Goal: Information Seeking & Learning: Learn about a topic

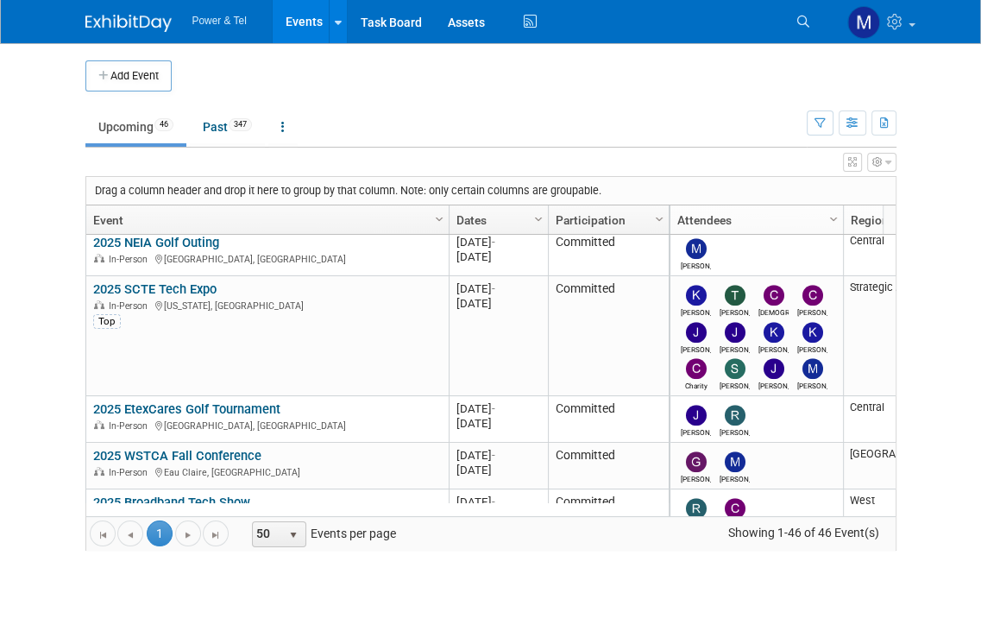
scroll to position [921, 0]
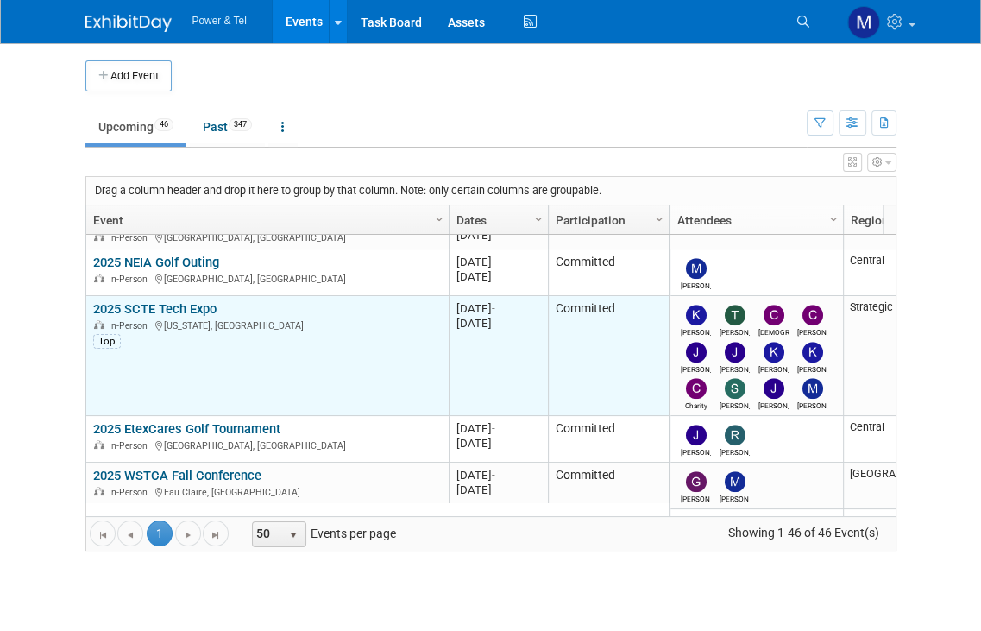
click at [183, 310] on link "2025 SCTE Tech Expo" at bounding box center [154, 309] width 123 height 16
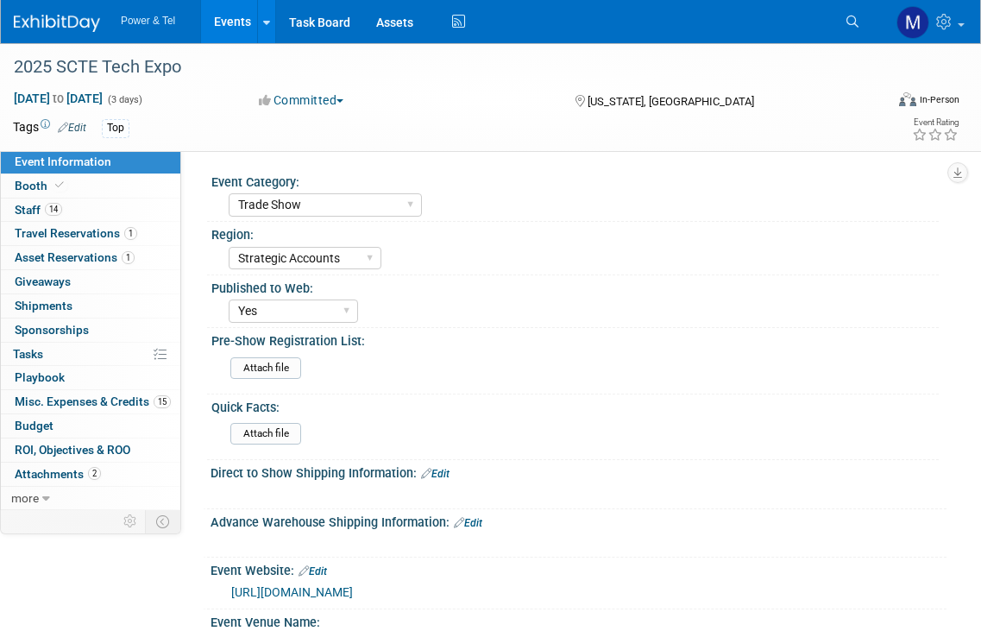
select select "Trade Show"
select select "Strategic Accounts"
select select "Yes"
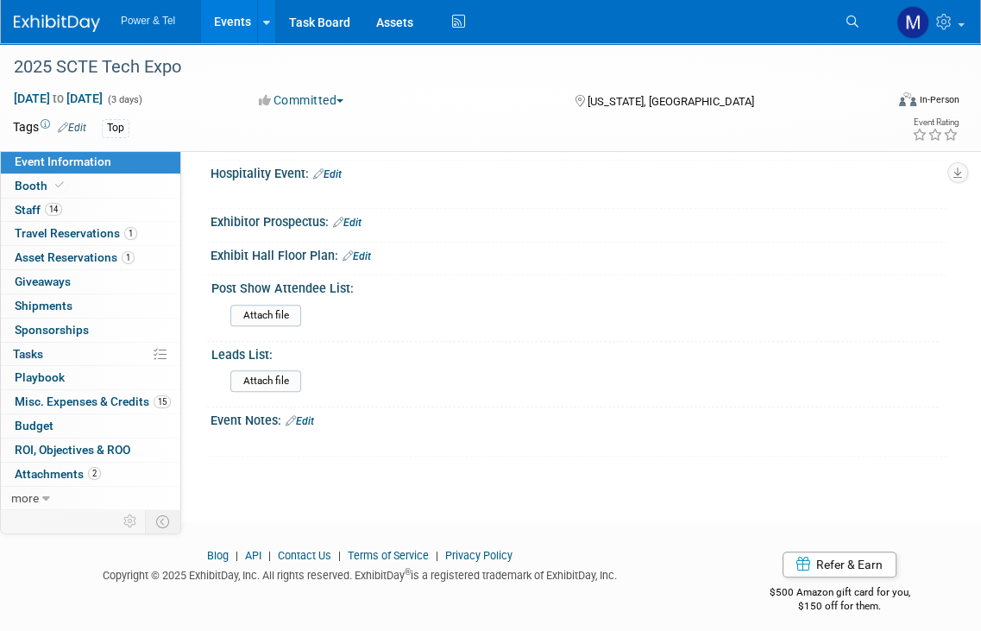
scroll to position [642, 0]
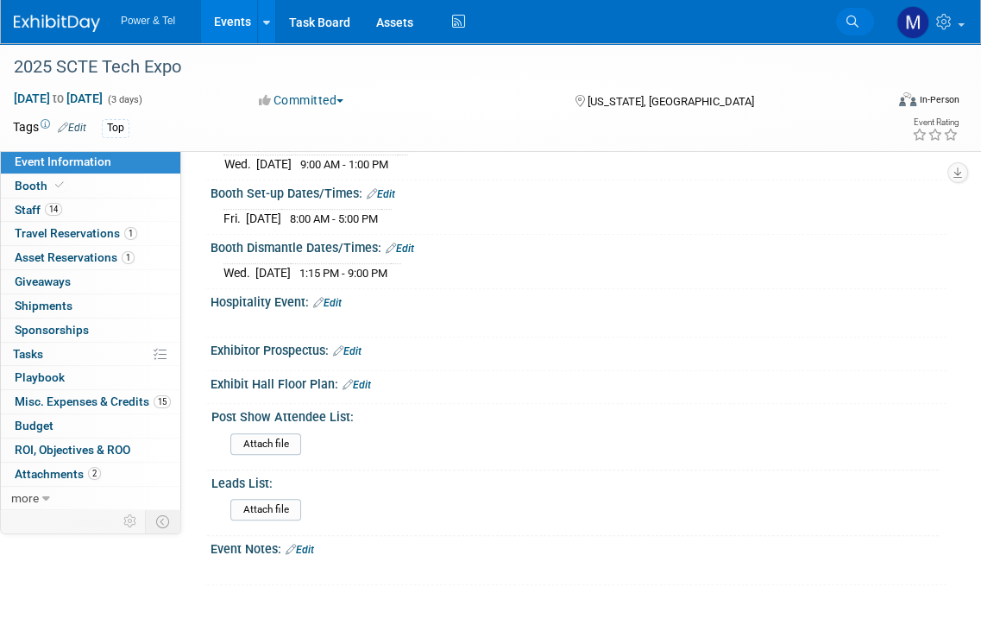
click at [858, 16] on link "Search" at bounding box center [855, 22] width 38 height 28
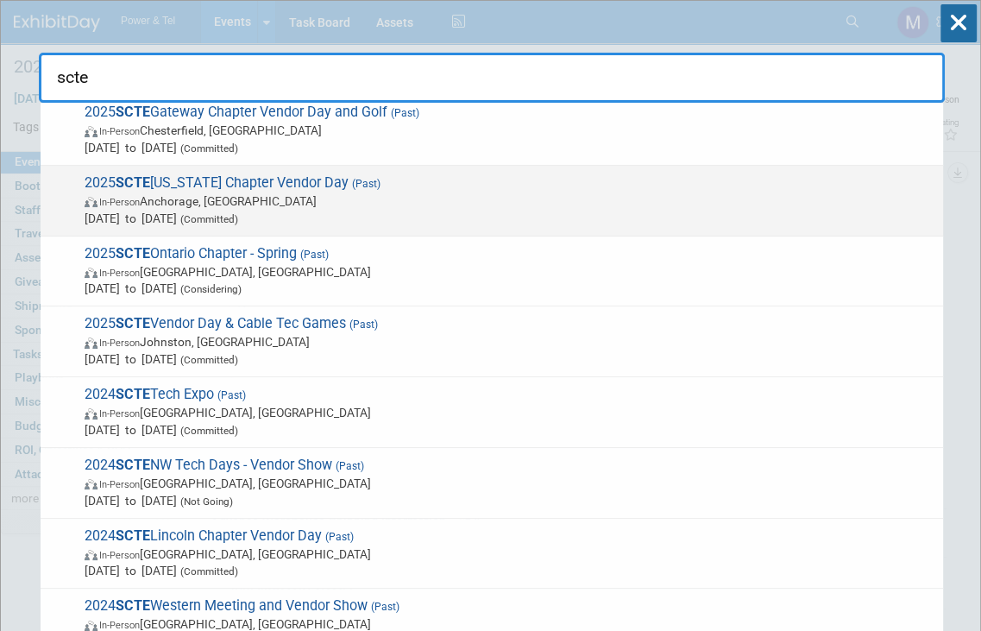
scroll to position [290, 0]
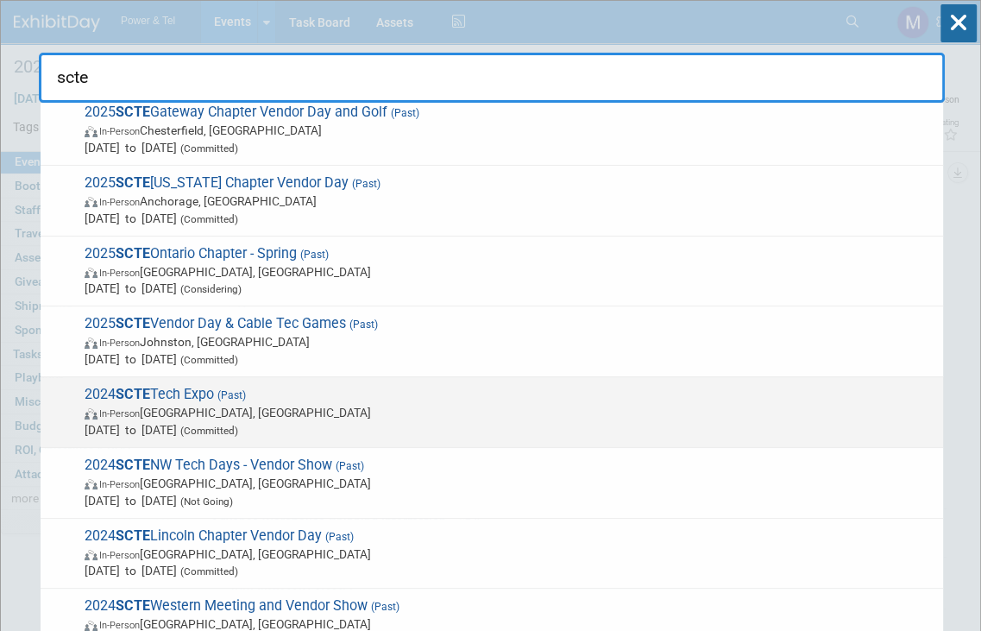
type input "scte"
click at [197, 393] on span "2024 SCTE Tech Expo (Past) In-Person Atlanta, GA Sep 23, 2024 to Sep 26, 2024 (…" at bounding box center [506, 412] width 855 height 53
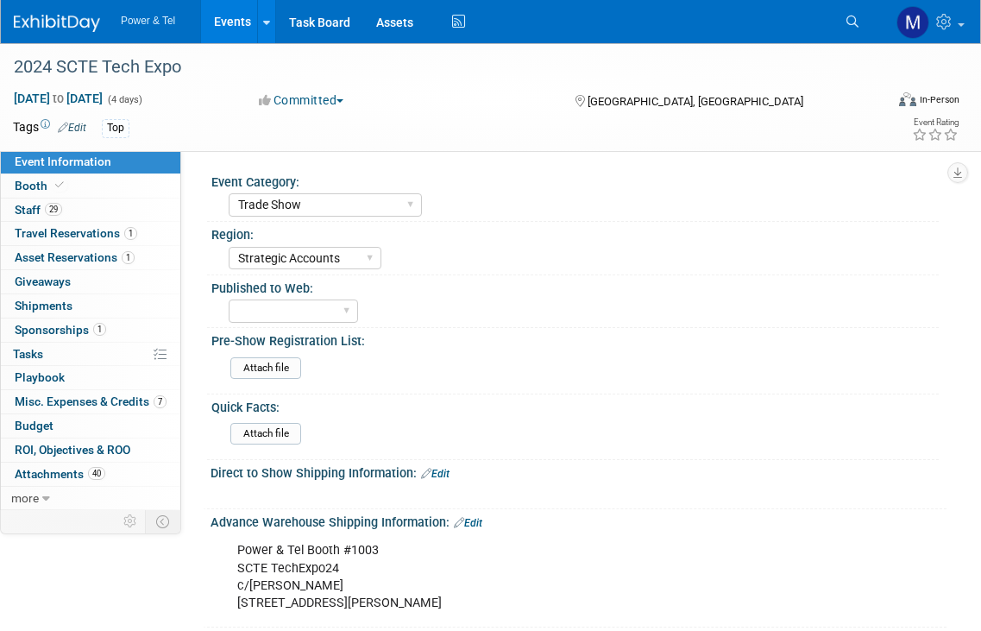
select select "Trade Show"
select select "Strategic Accounts"
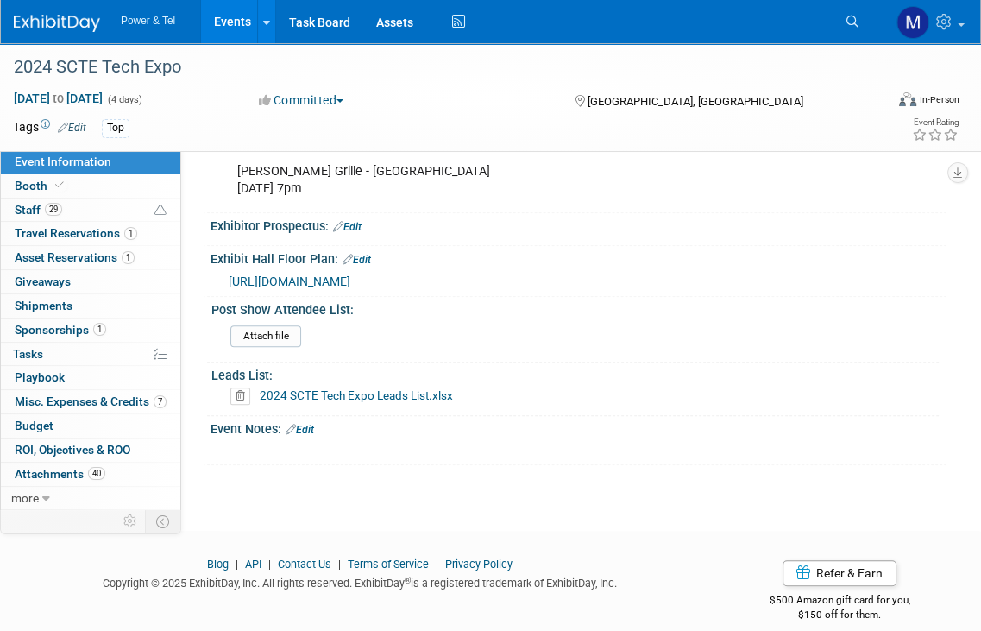
scroll to position [915, 0]
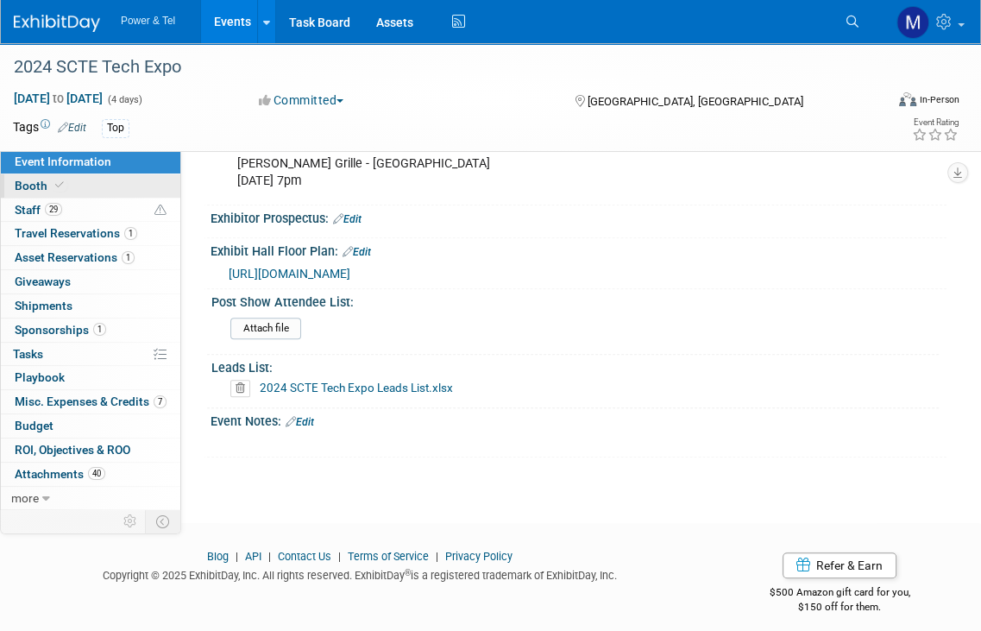
click at [97, 189] on link "Booth" at bounding box center [90, 185] width 179 height 23
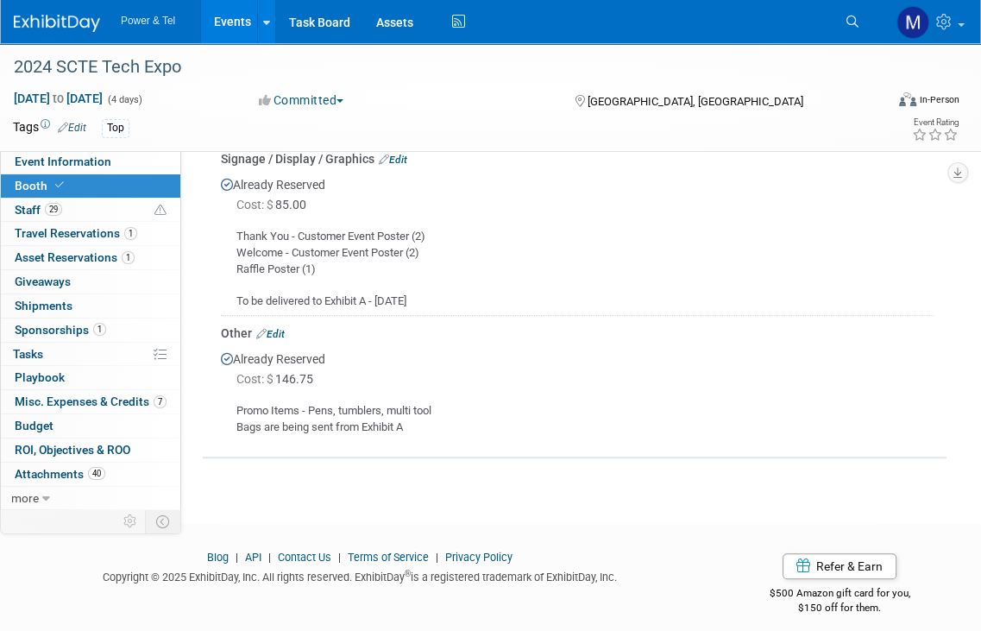
scroll to position [646, 0]
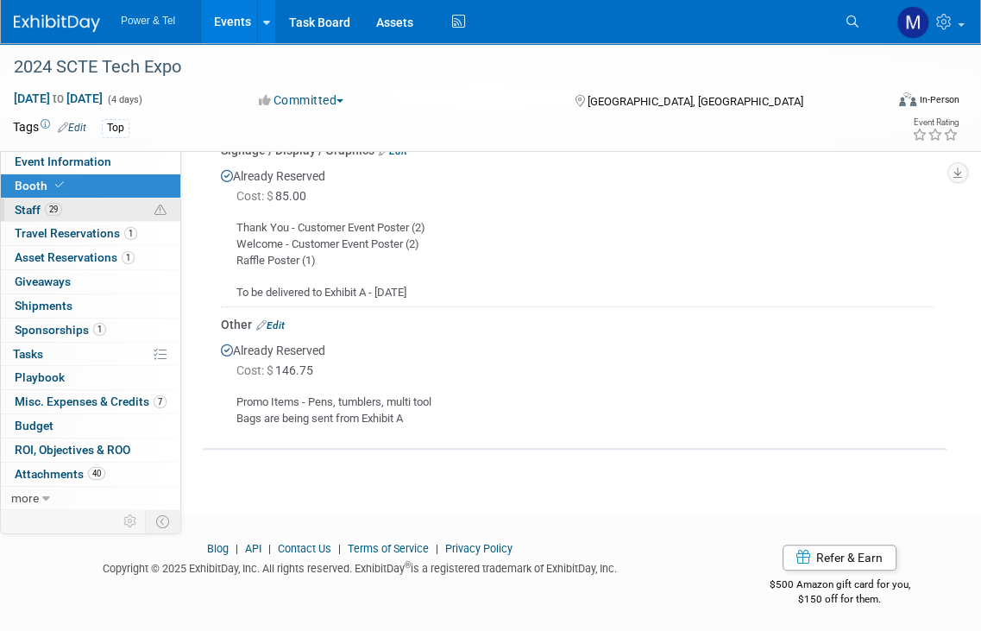
click at [86, 203] on link "29 Staff 29" at bounding box center [90, 209] width 179 height 23
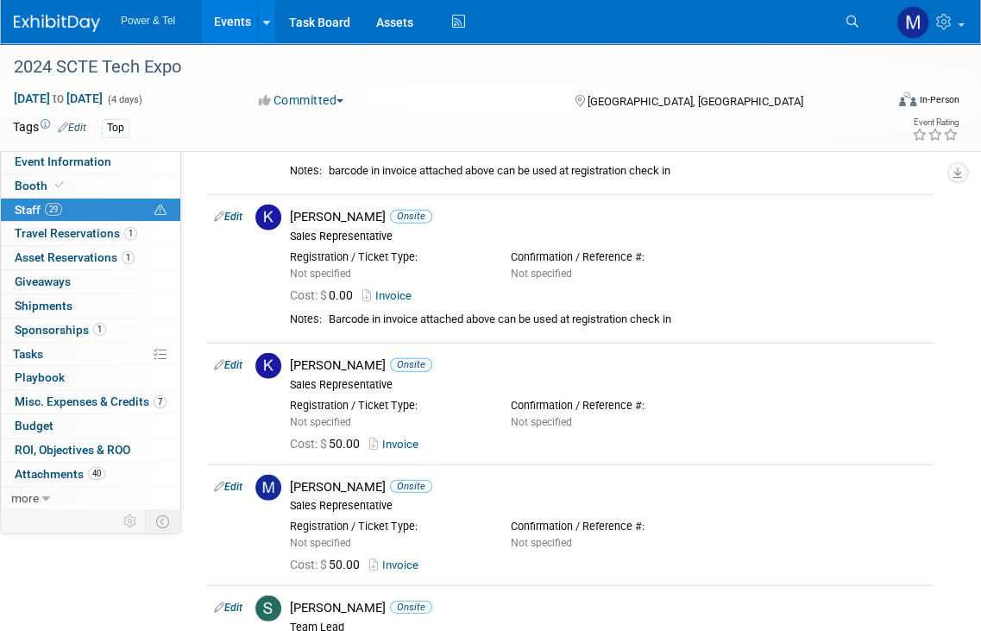
scroll to position [3711, 0]
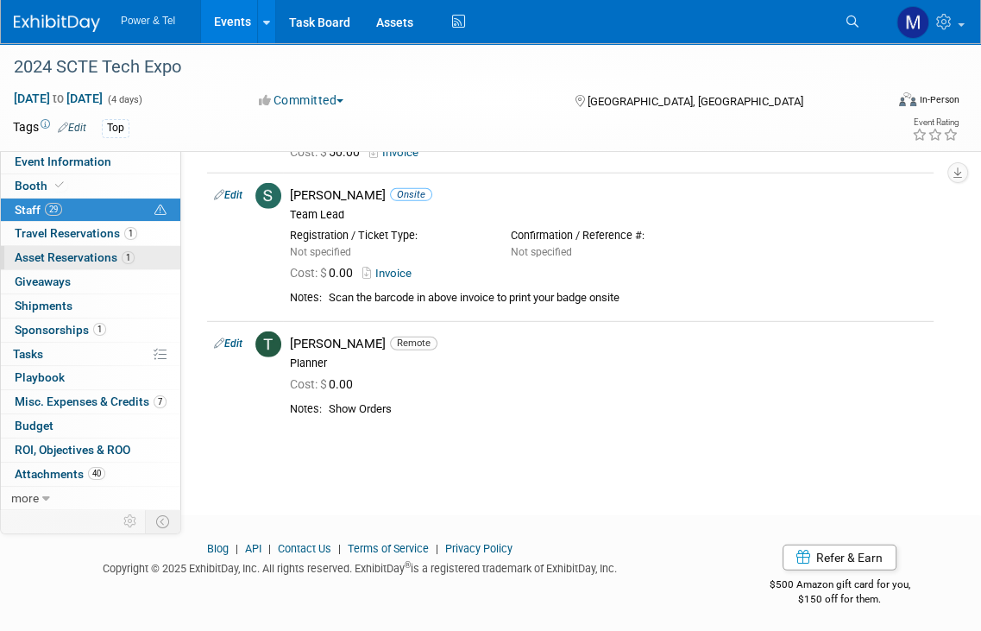
click at [116, 258] on span "Asset Reservations 1" at bounding box center [75, 257] width 120 height 14
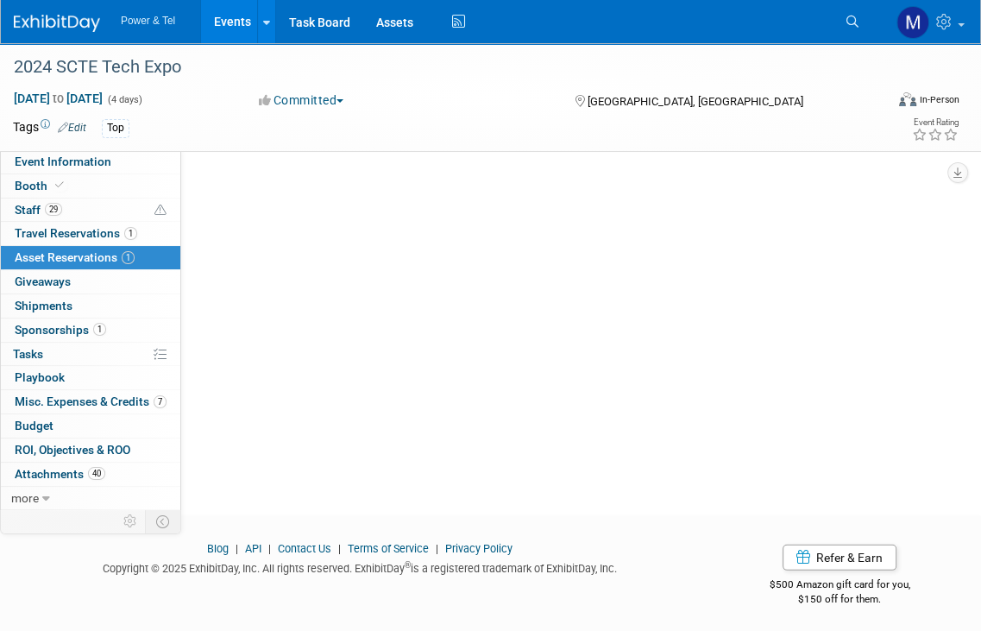
scroll to position [0, 0]
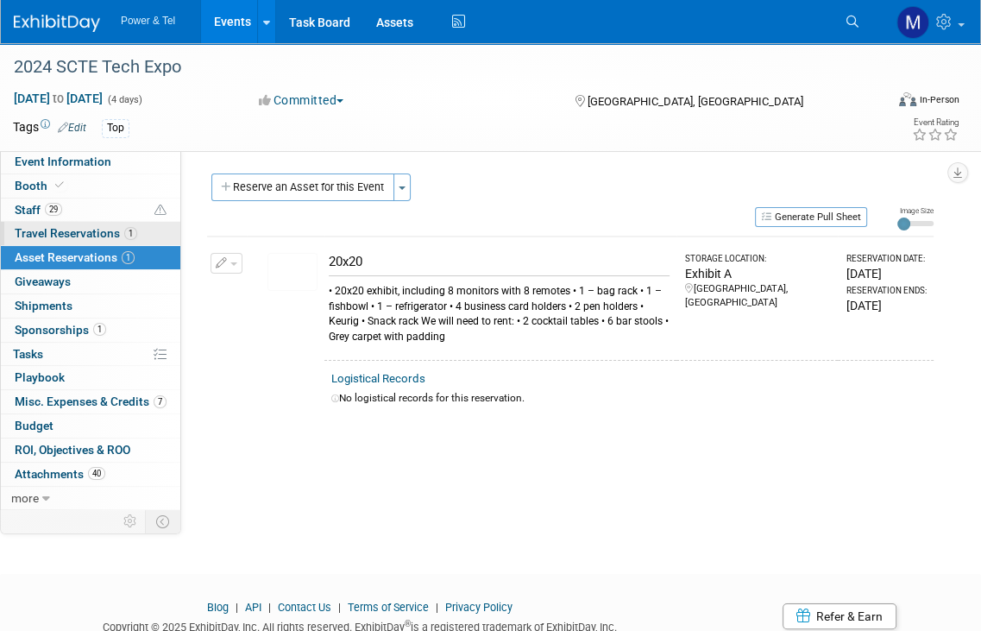
click at [116, 234] on span "Travel Reservations 1" at bounding box center [76, 233] width 123 height 14
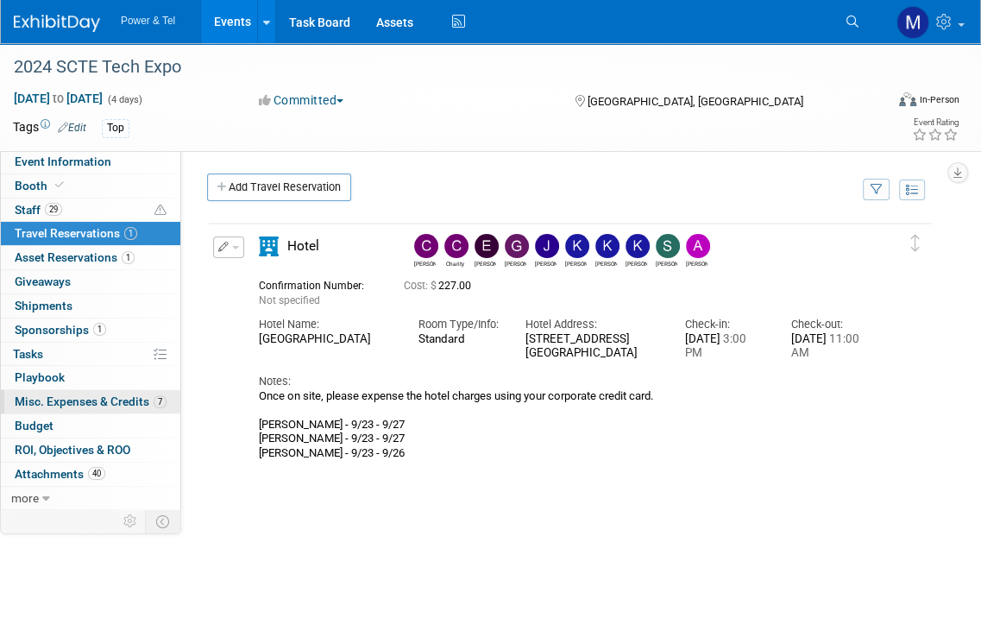
click at [74, 404] on span "Misc. Expenses & Credits 7" at bounding box center [91, 401] width 152 height 14
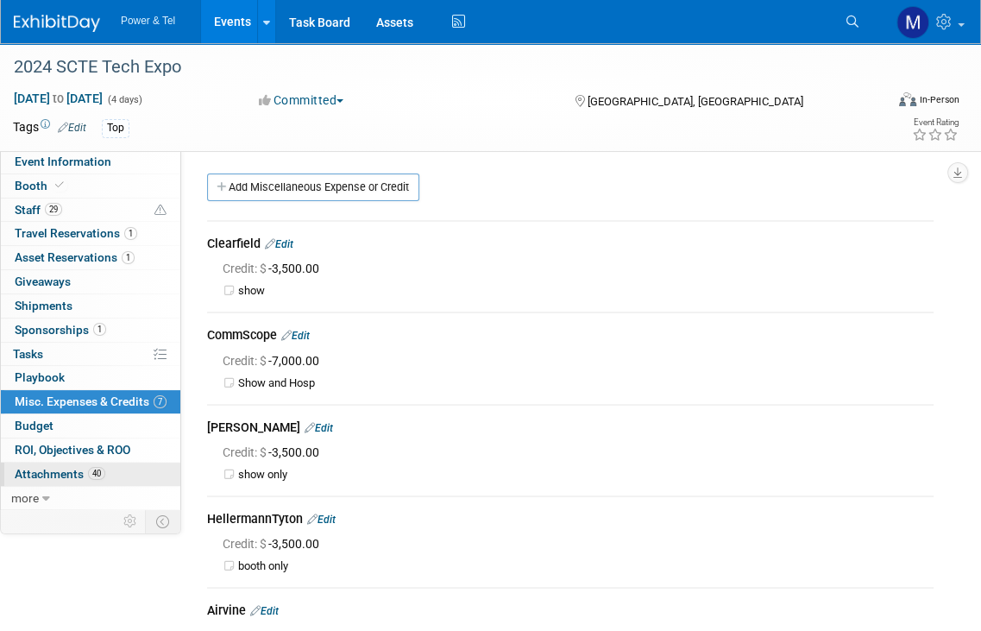
click at [83, 472] on span "Attachments 40" at bounding box center [60, 474] width 91 height 14
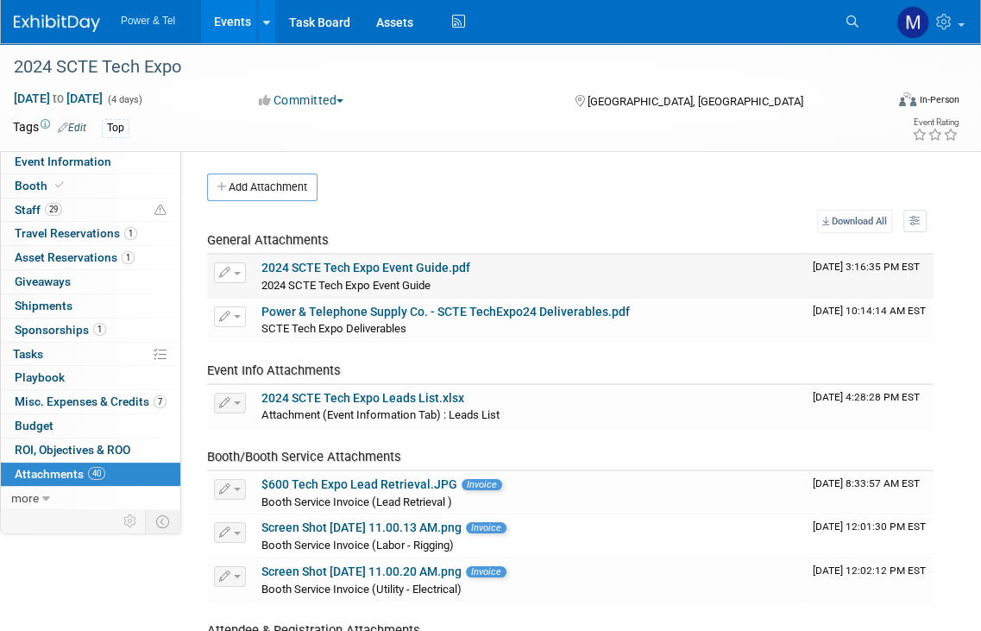
click at [392, 267] on link "2024 SCTE Tech Expo Event Guide.pdf" at bounding box center [365, 268] width 209 height 14
click at [151, 27] on ul "Power & Tel Events Add Event Bulk Upload Events Shareable Event Boards Recently…" at bounding box center [295, 21] width 349 height 43
click at [45, 15] on img at bounding box center [57, 23] width 86 height 17
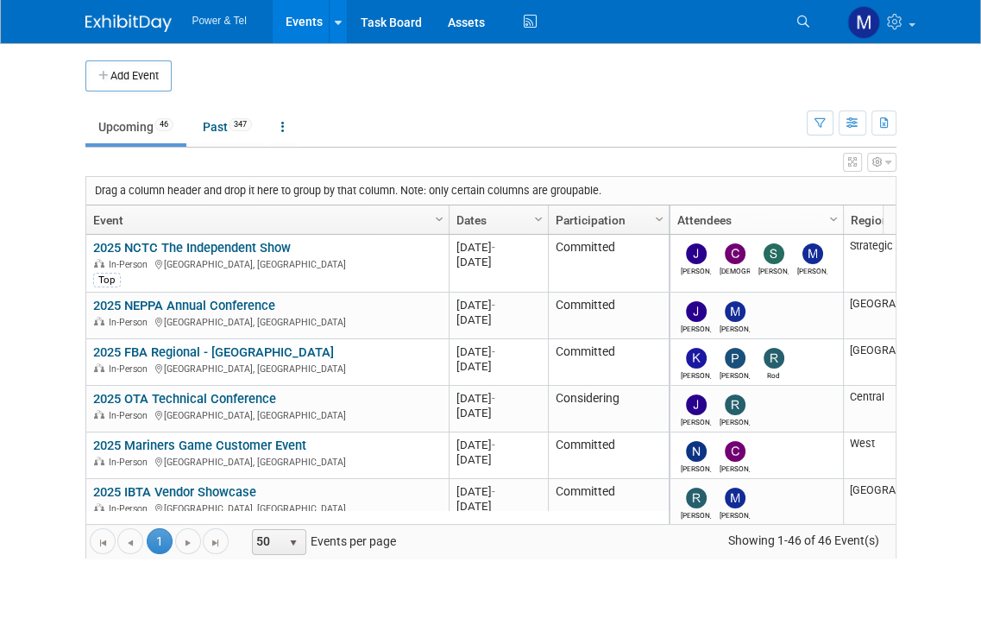
click at [613, 98] on td "Upcoming 46 Past 347 All Events 393 Past and Upcoming Grouped Annually Events g…" at bounding box center [445, 119] width 721 height 56
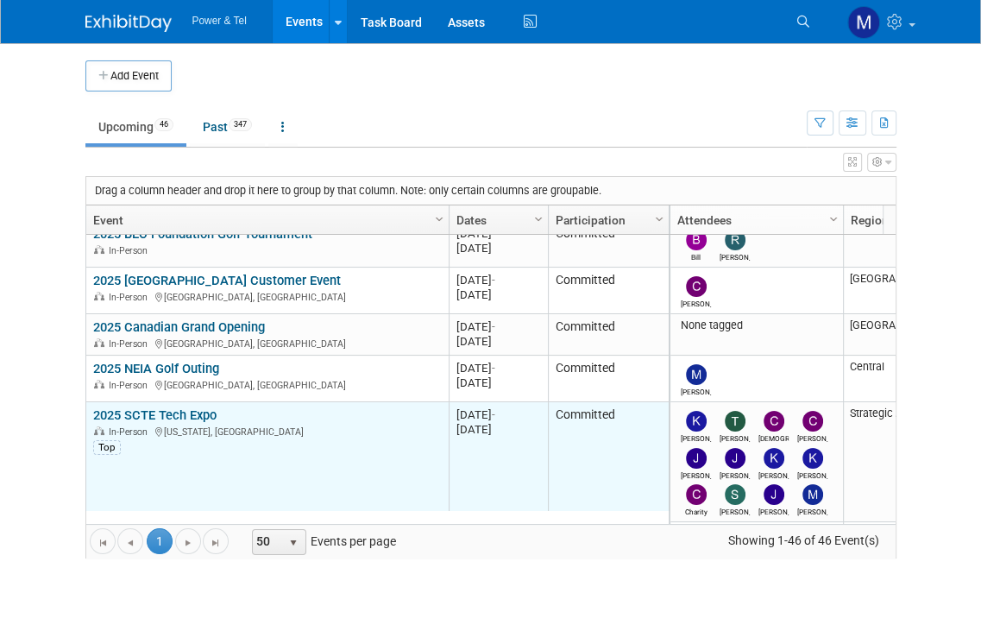
click at [173, 411] on link "2025 SCTE Tech Expo" at bounding box center [154, 415] width 123 height 16
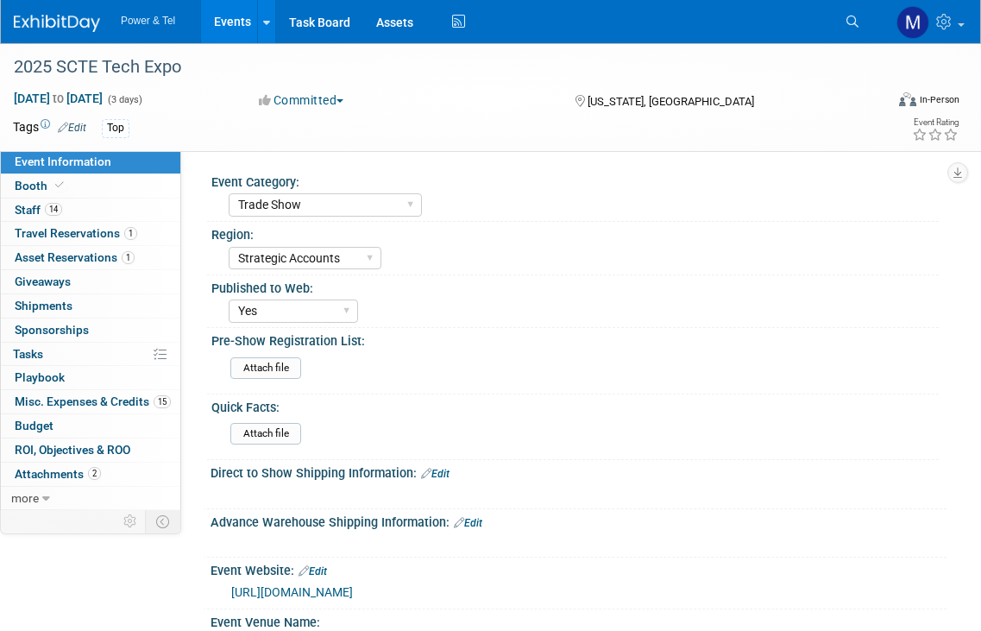
select select "Trade Show"
select select "Strategic Accounts"
select select "Yes"
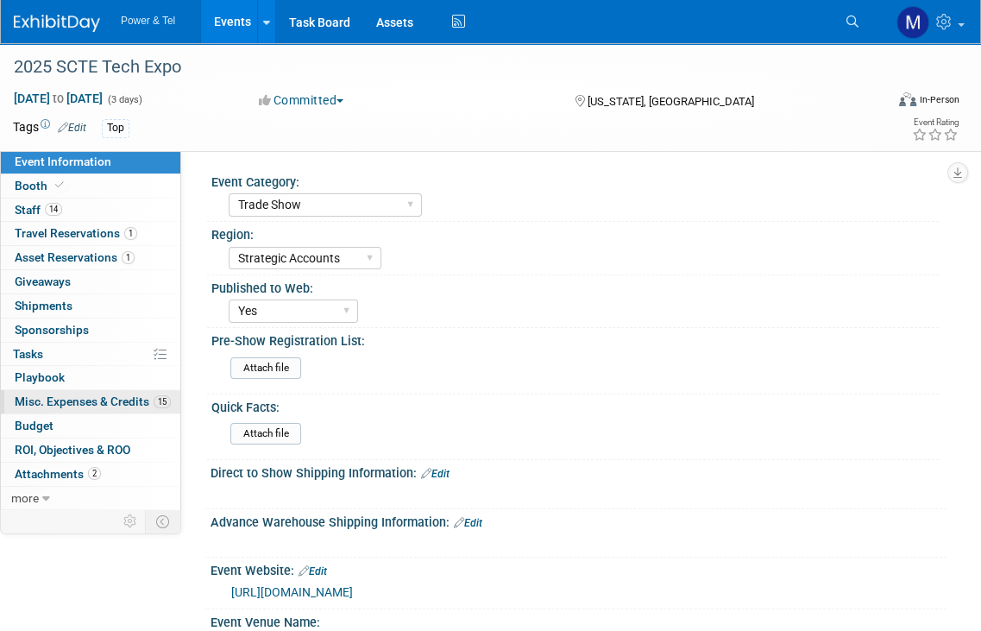
click at [133, 393] on link "15 Misc. Expenses & Credits 15" at bounding box center [90, 401] width 179 height 23
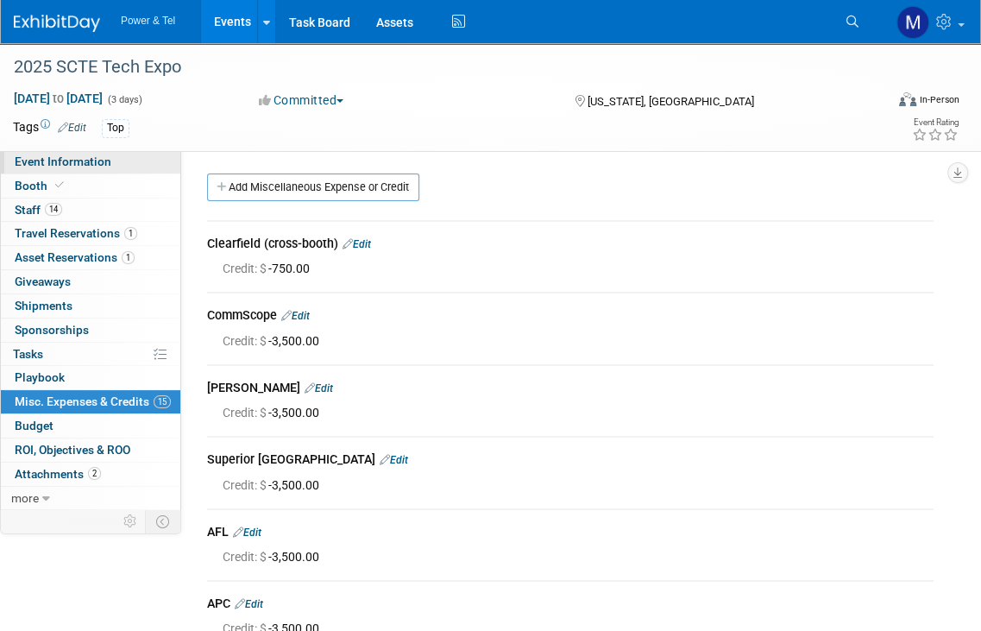
click at [90, 165] on span "Event Information" at bounding box center [63, 161] width 97 height 14
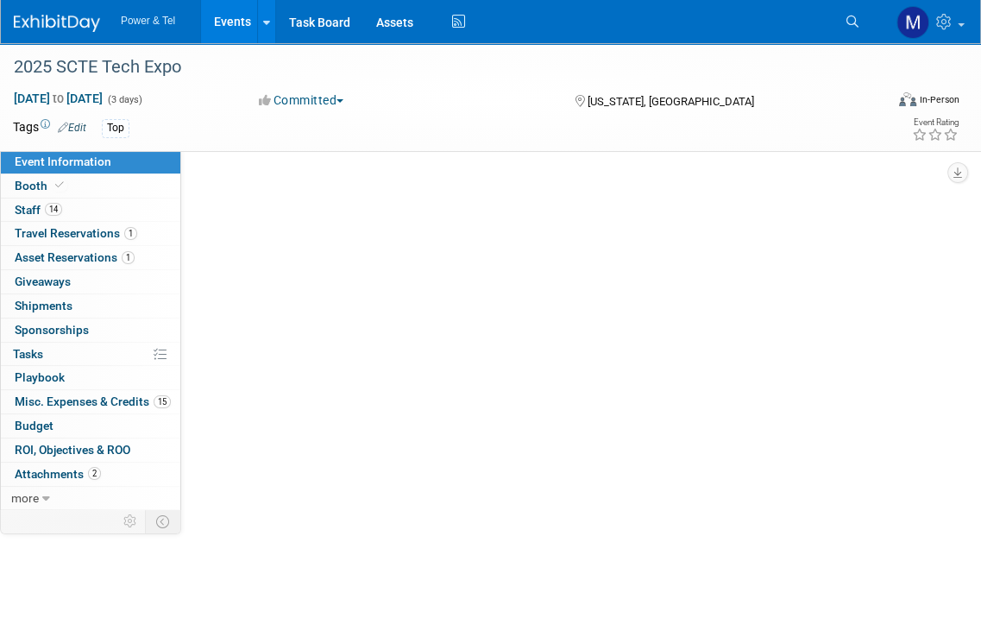
select select "Trade Show"
select select "Strategic Accounts"
select select "Yes"
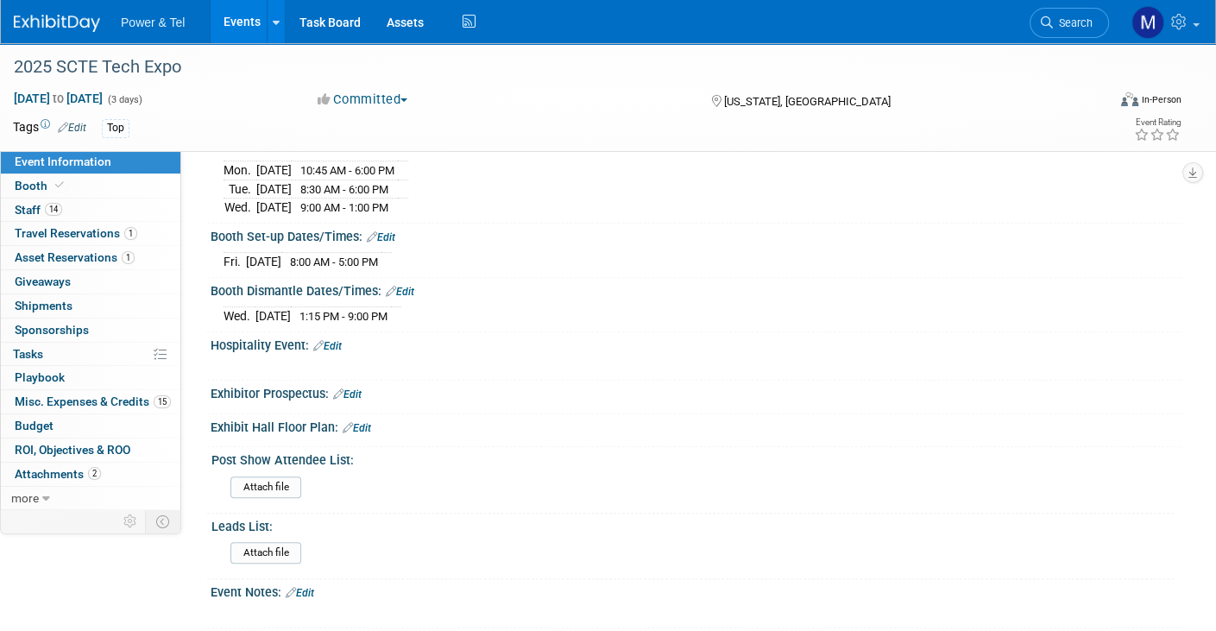
scroll to position [770, 0]
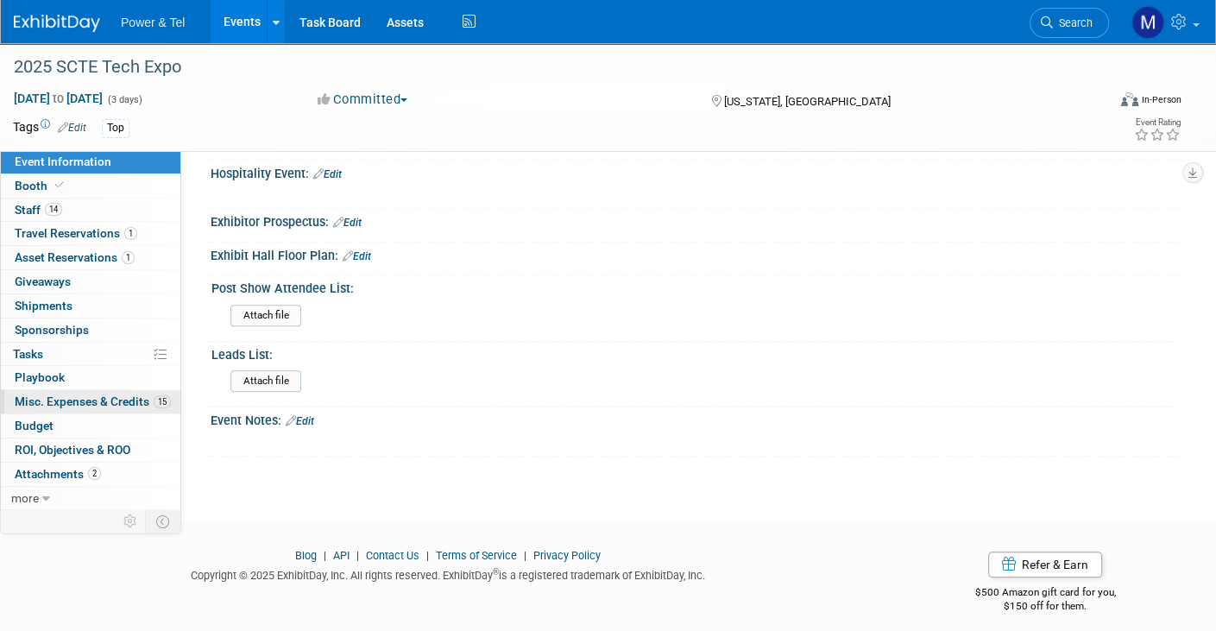
click at [135, 390] on link "15 Misc. Expenses & Credits 15" at bounding box center [90, 401] width 179 height 23
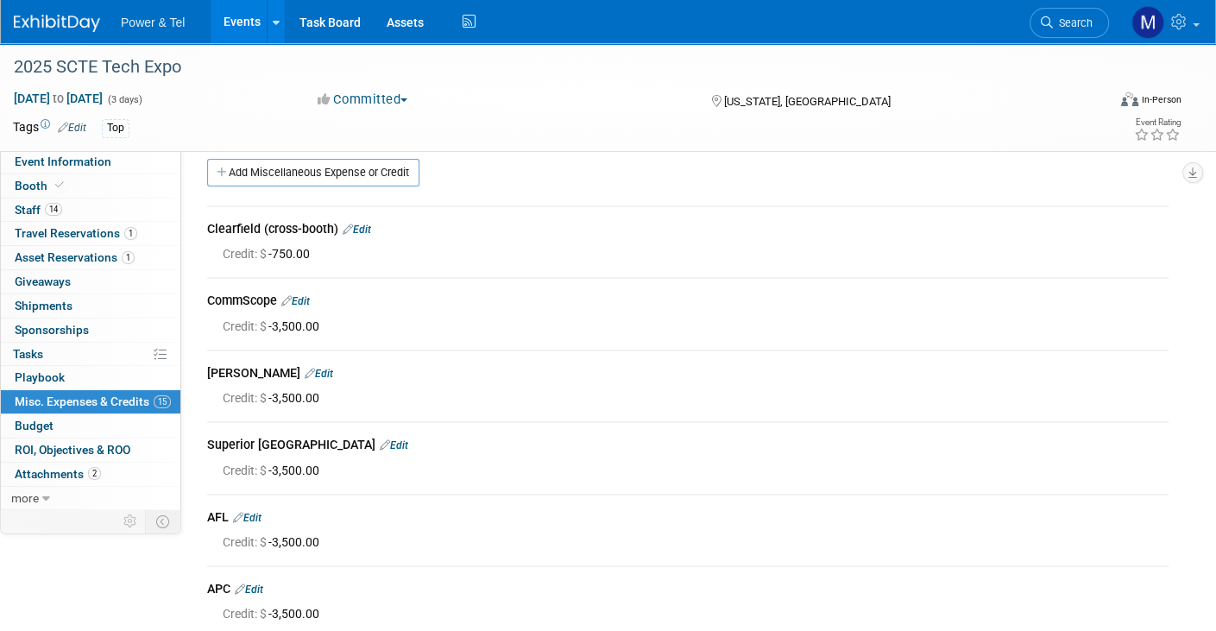
scroll to position [0, 0]
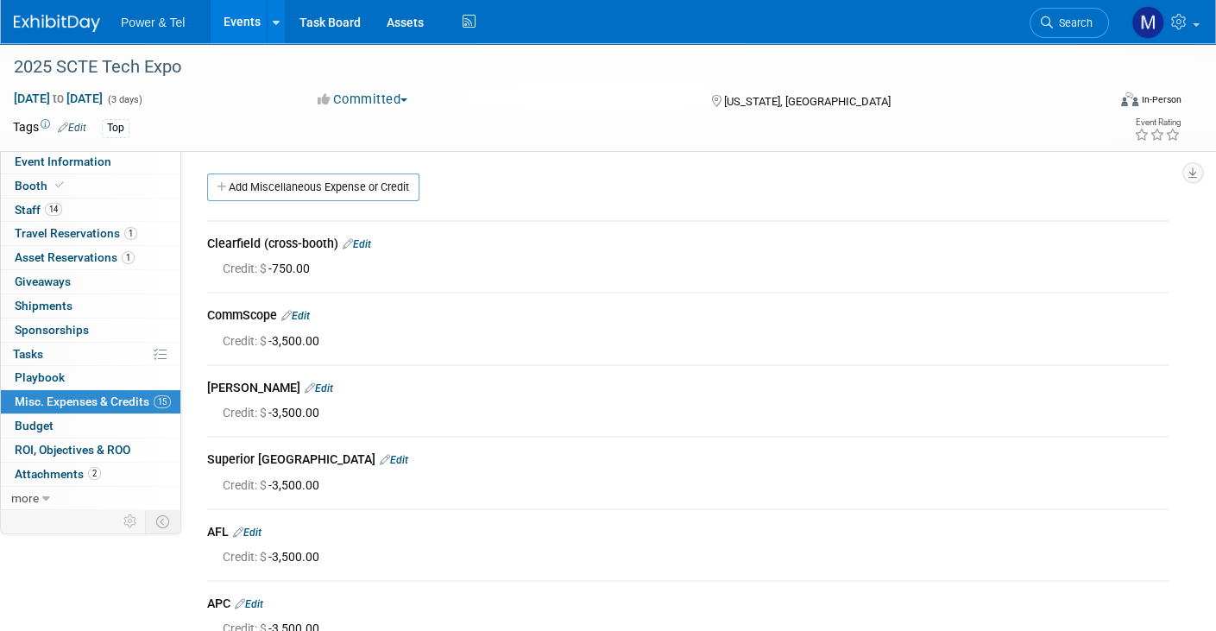
click at [80, 22] on img at bounding box center [57, 23] width 86 height 17
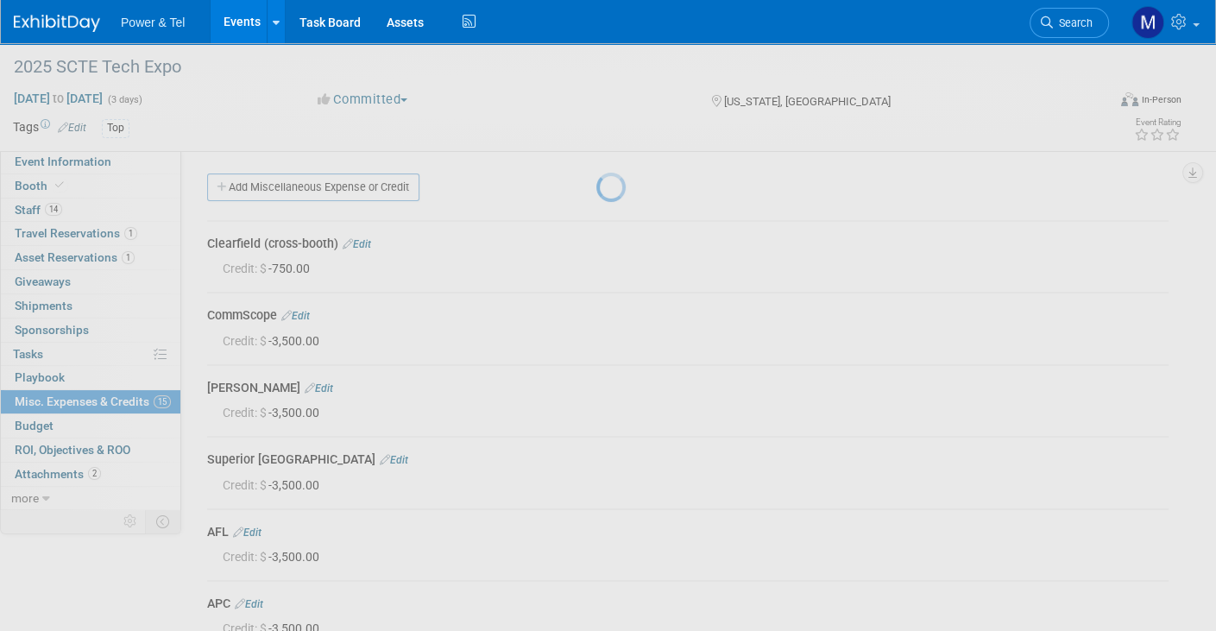
scroll to position [35, 0]
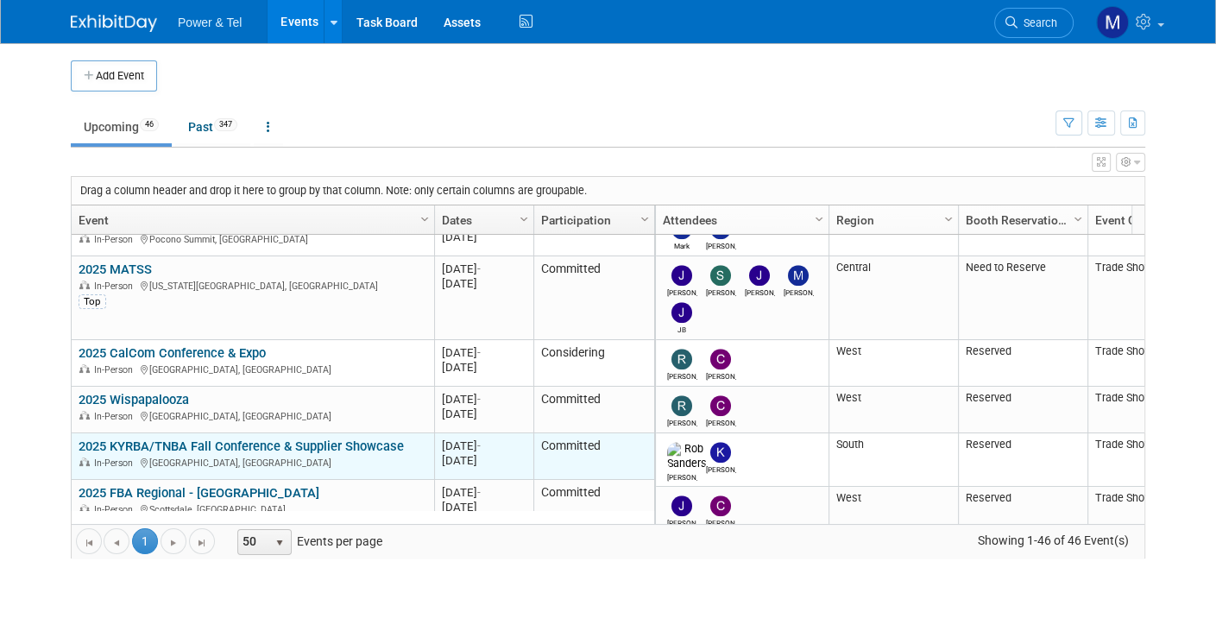
click at [243, 446] on link "2025 KYRBA/TNBA Fall Conference & Supplier Showcase" at bounding box center [241, 446] width 325 height 16
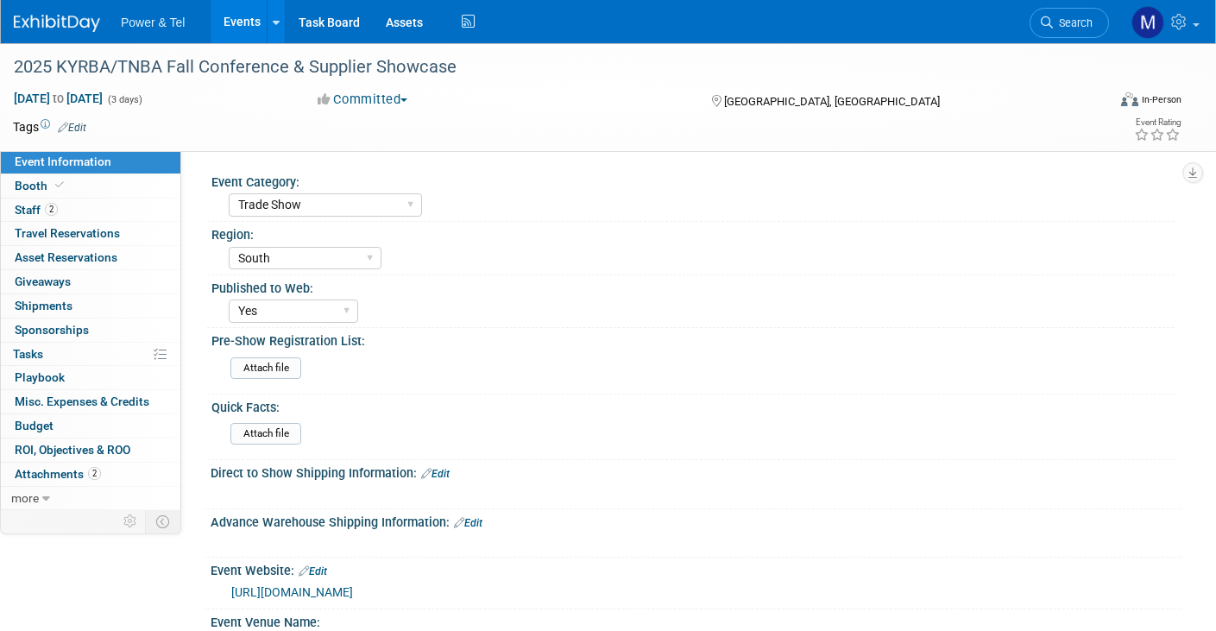
select select "Trade Show"
select select "South"
select select "Yes"
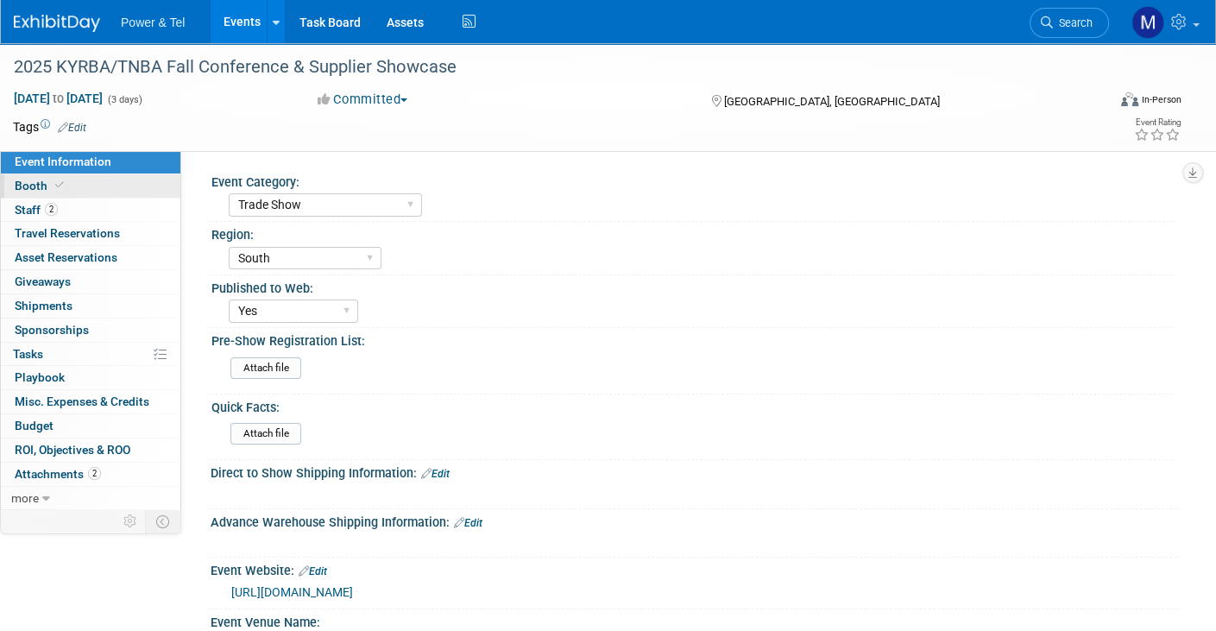
click at [86, 188] on link "Booth" at bounding box center [90, 185] width 179 height 23
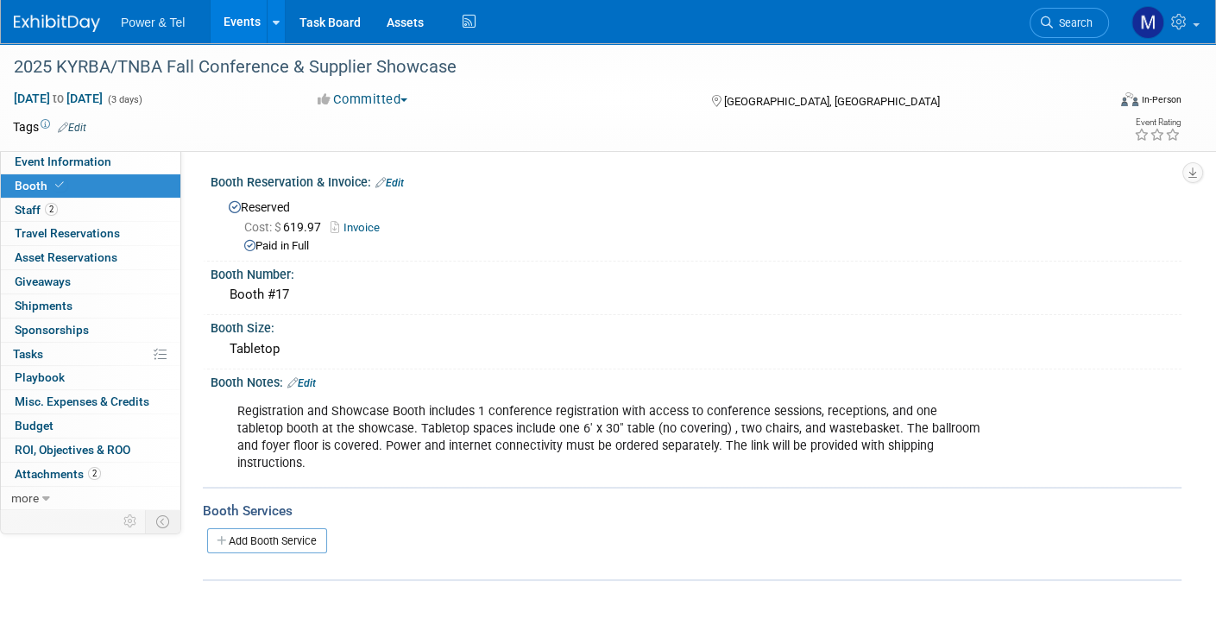
drag, startPoint x: 86, startPoint y: 188, endPoint x: 32, endPoint y: 186, distance: 54.4
click at [32, 186] on span "Booth" at bounding box center [41, 186] width 53 height 14
click at [366, 223] on link "Invoice" at bounding box center [359, 227] width 58 height 13
